Goal: Task Accomplishment & Management: Manage account settings

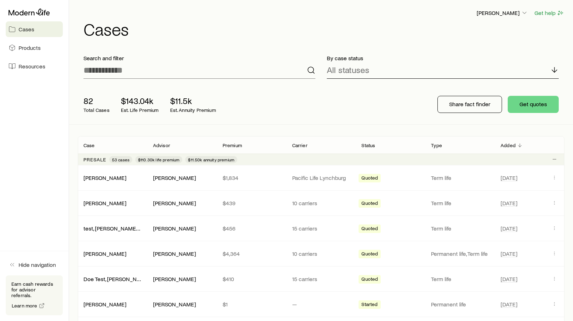
click at [555, 72] on polyline at bounding box center [554, 71] width 5 height 2
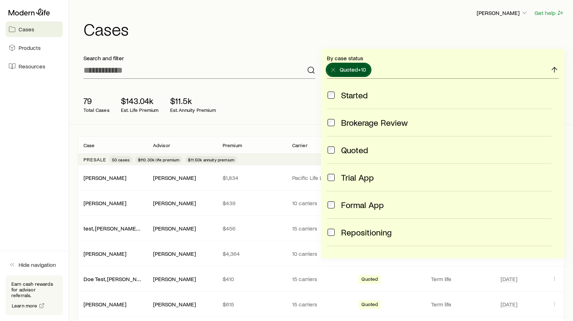
click at [332, 146] on span at bounding box center [331, 150] width 9 height 10
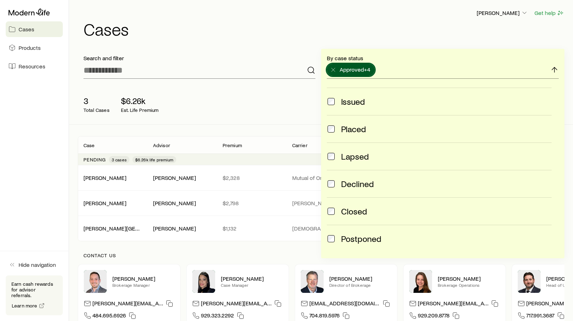
scroll to position [187, 0]
click at [330, 213] on span at bounding box center [331, 210] width 9 height 10
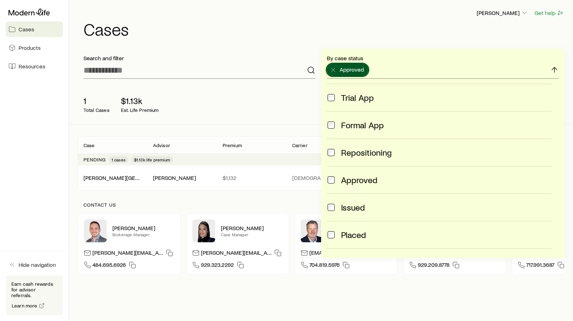
scroll to position [81, 0]
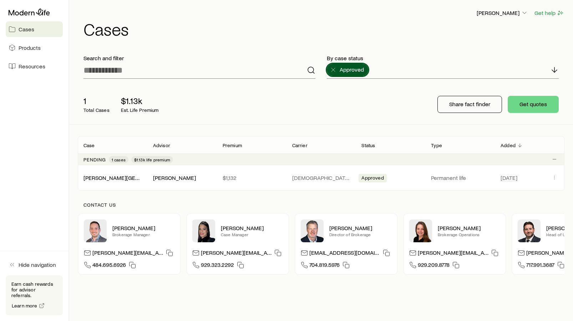
click at [406, 309] on div "[PERSON_NAME] Get help Cases Search and filter By case status Approved 1 Total …" at bounding box center [286, 173] width 573 height 346
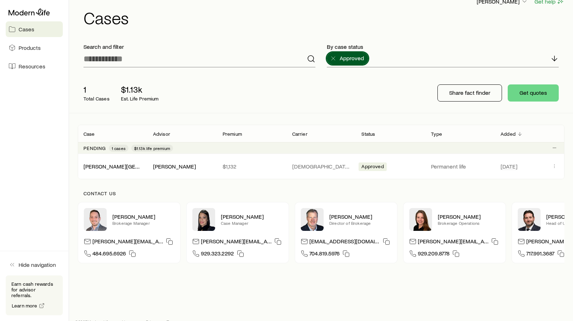
scroll to position [5, 0]
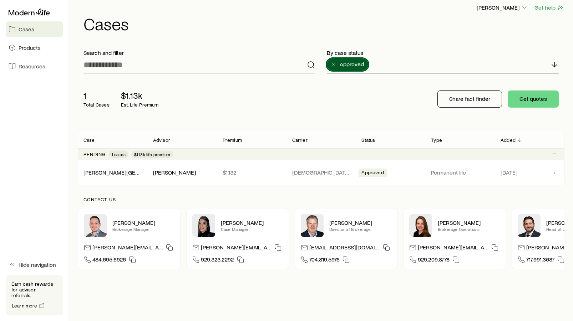
click at [555, 67] on icon at bounding box center [554, 64] width 9 height 9
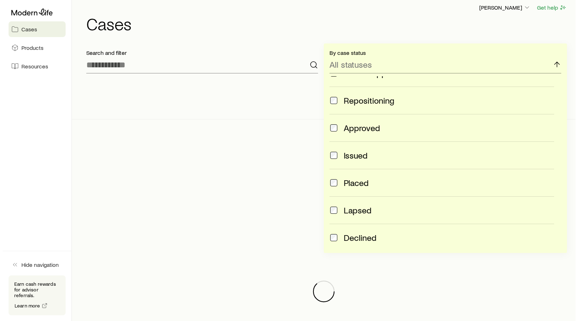
scroll to position [0, 0]
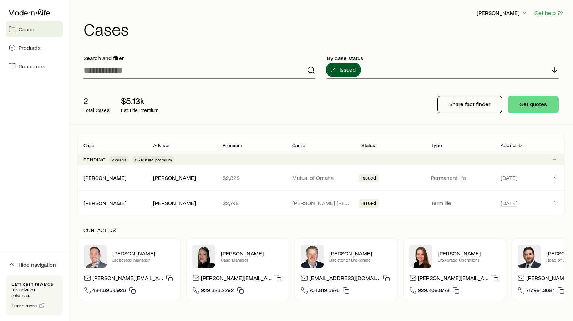
click at [265, 102] on div "2 Total Cases $5.13k Est. Life Premium" at bounding box center [192, 104] width 228 height 29
click at [370, 186] on div "[PERSON_NAME] [PERSON_NAME] $2,328 Mutual of Omaha Issued Permanent life [DATE]" at bounding box center [321, 177] width 486 height 25
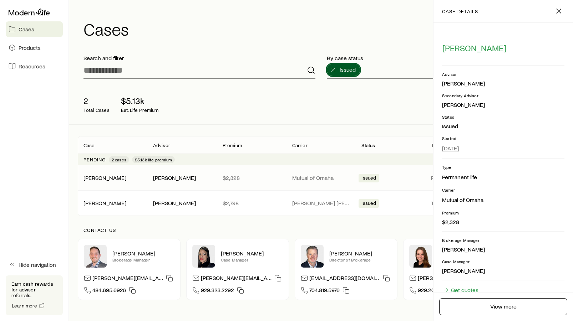
click at [290, 102] on div "2 Total Cases $5.13k Est. Life Premium" at bounding box center [192, 104] width 228 height 29
click at [330, 71] on icon at bounding box center [333, 69] width 7 height 7
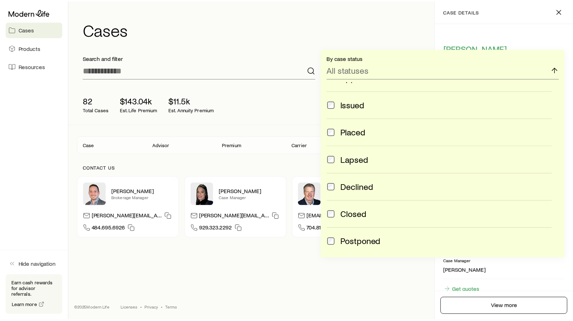
scroll to position [178, 0]
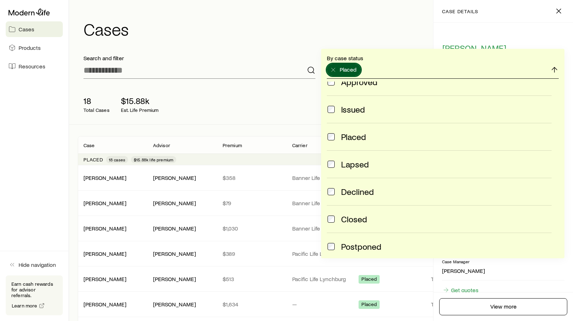
click at [553, 70] on icon at bounding box center [554, 70] width 9 height 9
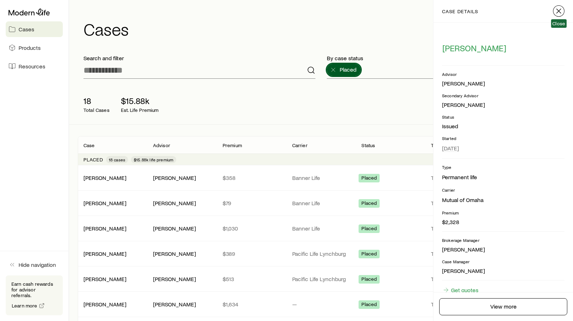
click at [561, 11] on icon "button" at bounding box center [558, 11] width 9 height 9
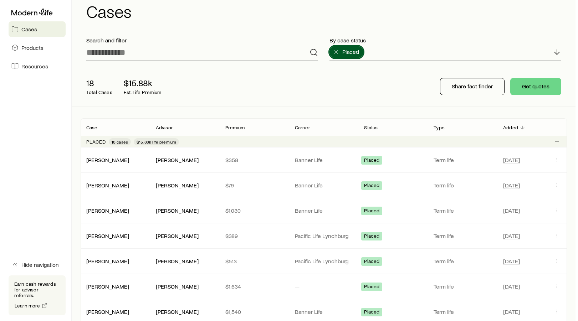
scroll to position [0, 0]
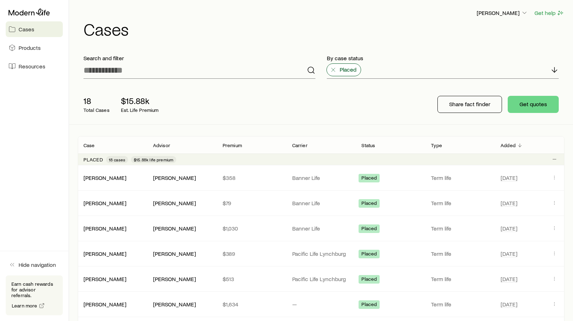
click at [332, 67] on icon at bounding box center [333, 69] width 7 height 7
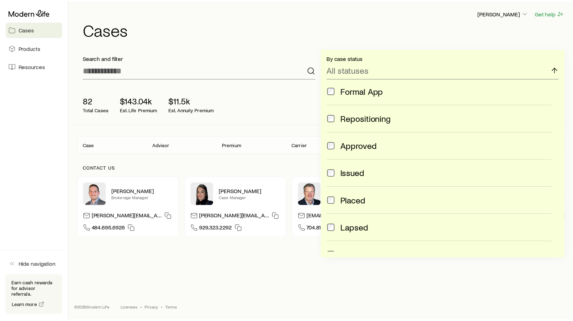
scroll to position [122, 0]
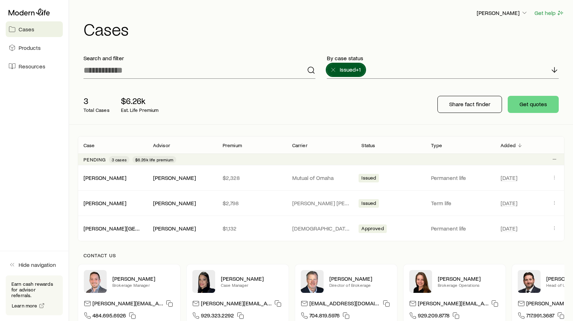
click at [277, 95] on div "3 Total Cases $6.26k Est. Life Premium" at bounding box center [192, 104] width 228 height 29
click at [333, 70] on icon at bounding box center [333, 69] width 7 height 7
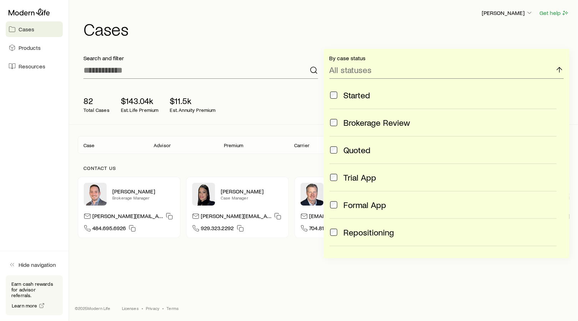
click at [337, 98] on span at bounding box center [334, 95] width 9 height 10
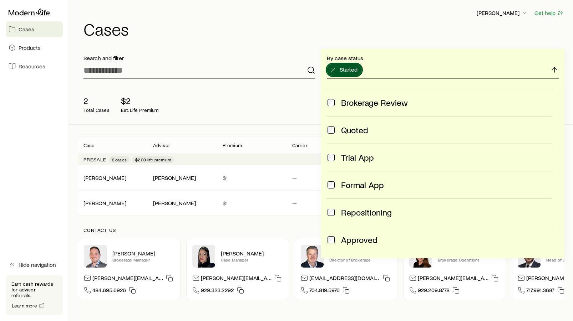
scroll to position [9, 0]
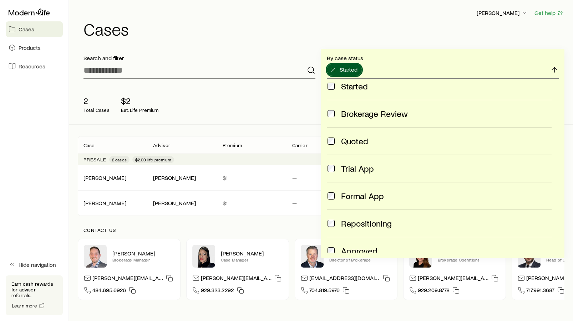
click at [296, 114] on div "2 Total Cases $2 Est. Life Premium" at bounding box center [192, 104] width 228 height 29
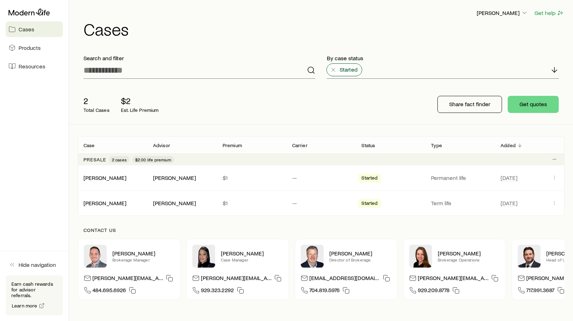
click at [334, 70] on icon at bounding box center [333, 69] width 7 height 7
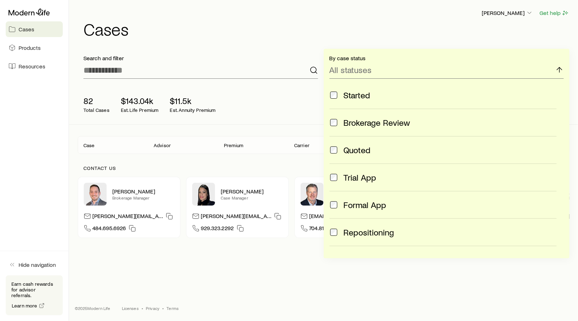
click at [337, 121] on span at bounding box center [334, 123] width 9 height 10
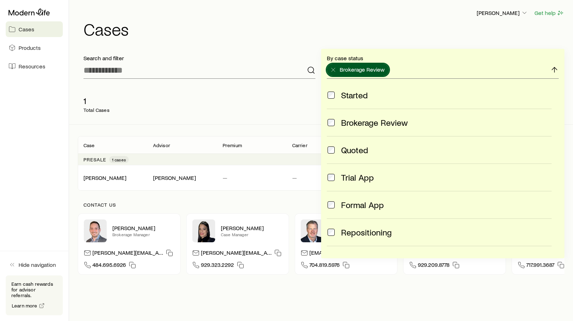
click at [309, 110] on div "1 Total Cases Share fact finder Get quotes" at bounding box center [321, 105] width 486 height 40
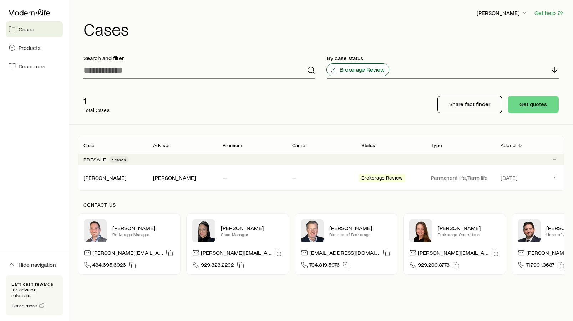
click at [331, 69] on icon at bounding box center [333, 69] width 7 height 7
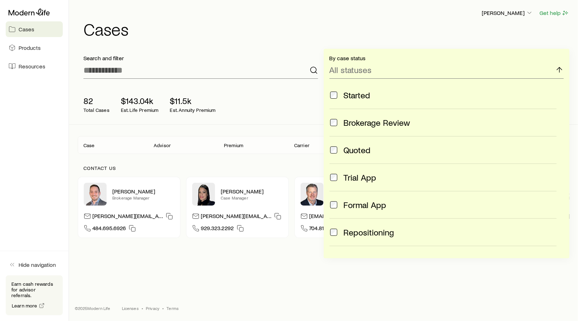
click at [337, 149] on span at bounding box center [334, 150] width 9 height 10
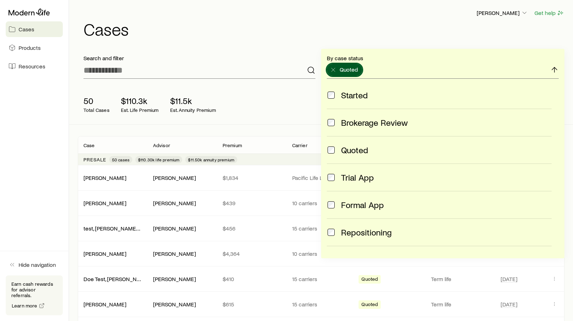
click at [286, 108] on div "50 Total Cases $110.3k Est. Life Premium $11.5k Est. Annuity Premium" at bounding box center [192, 104] width 228 height 29
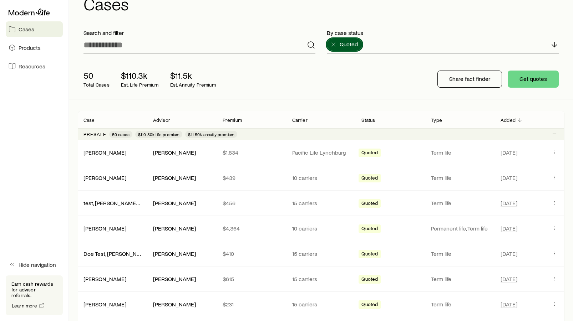
scroll to position [0, 0]
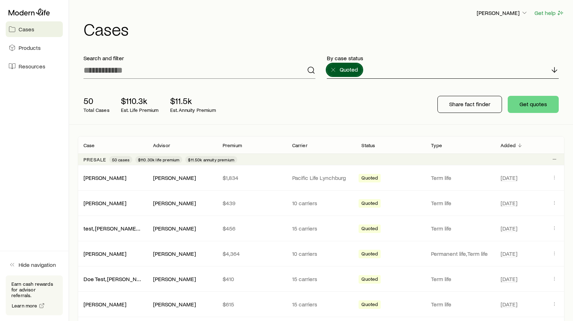
click at [553, 70] on icon at bounding box center [554, 70] width 9 height 9
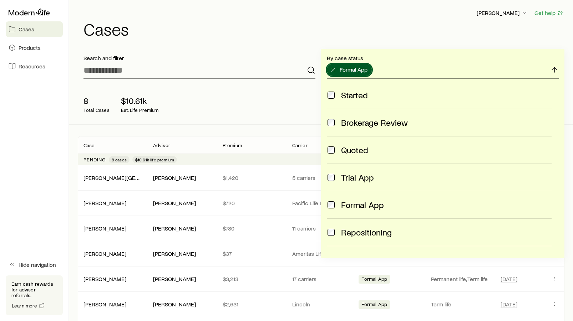
click at [290, 114] on div "8 Total Cases $10.61k Est. Life Premium" at bounding box center [192, 104] width 228 height 29
